Goal: Navigation & Orientation: Find specific page/section

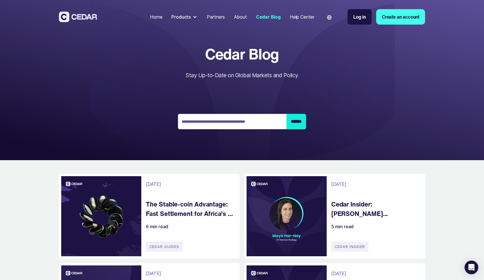
click at [238, 20] on link "About" at bounding box center [240, 17] width 17 height 13
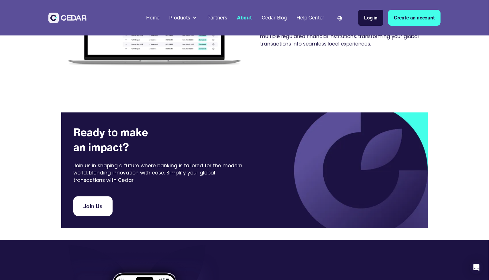
scroll to position [1110, 0]
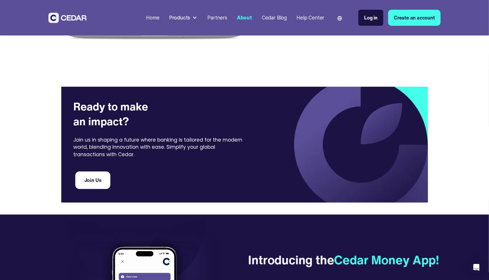
click at [95, 181] on link "Join Us" at bounding box center [92, 181] width 35 height 18
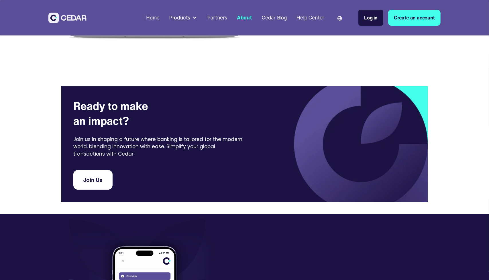
scroll to position [1110, 0]
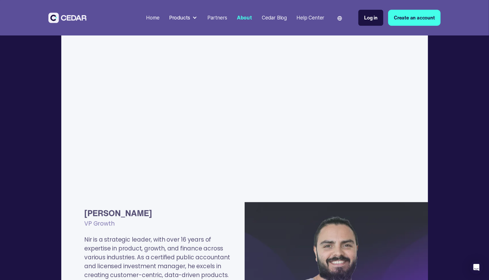
scroll to position [194, 0]
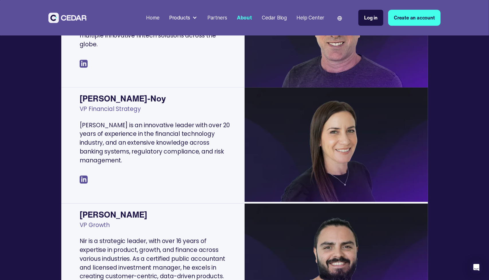
click at [192, 15] on div "Products" at bounding box center [183, 18] width 33 height 12
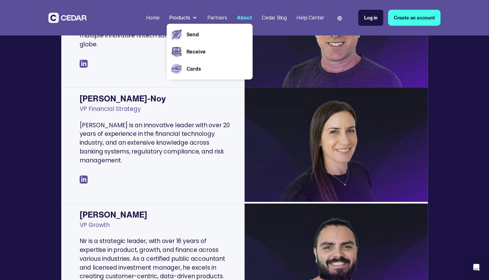
click at [188, 32] on div "Send" at bounding box center [216, 34] width 64 height 17
click at [194, 67] on link "Cards" at bounding box center [216, 68] width 61 height 7
